Goal: Transaction & Acquisition: Purchase product/service

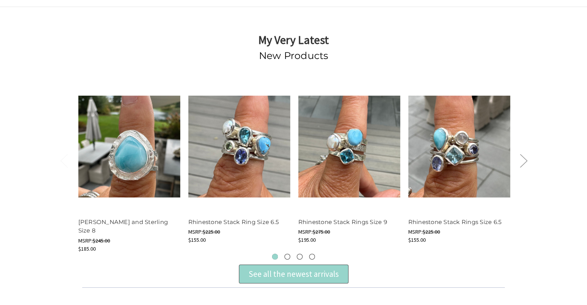
scroll to position [77, 0]
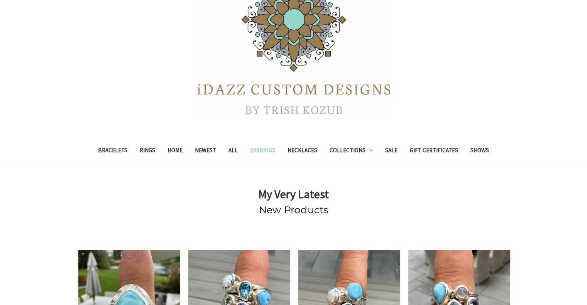
click at [263, 148] on link "Earrings" at bounding box center [262, 151] width 37 height 19
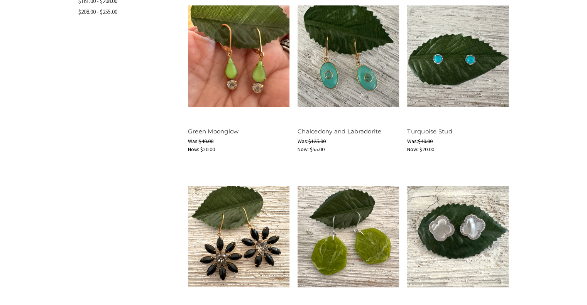
scroll to position [386, 0]
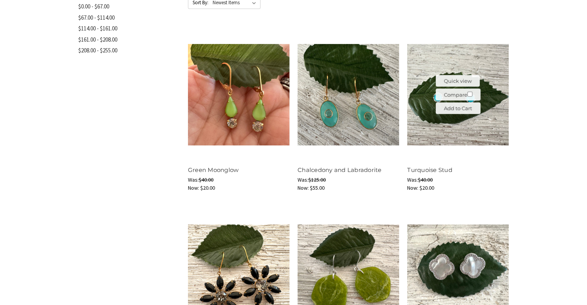
click at [494, 112] on img at bounding box center [458, 95] width 102 height 102
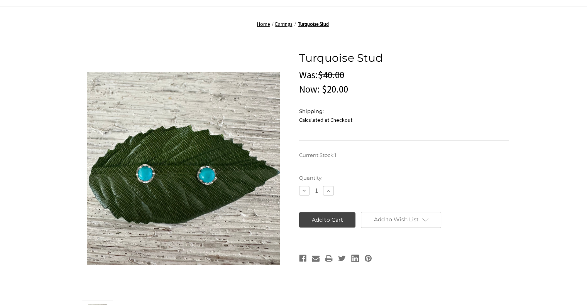
scroll to position [193, 0]
